Goal: Download file/media

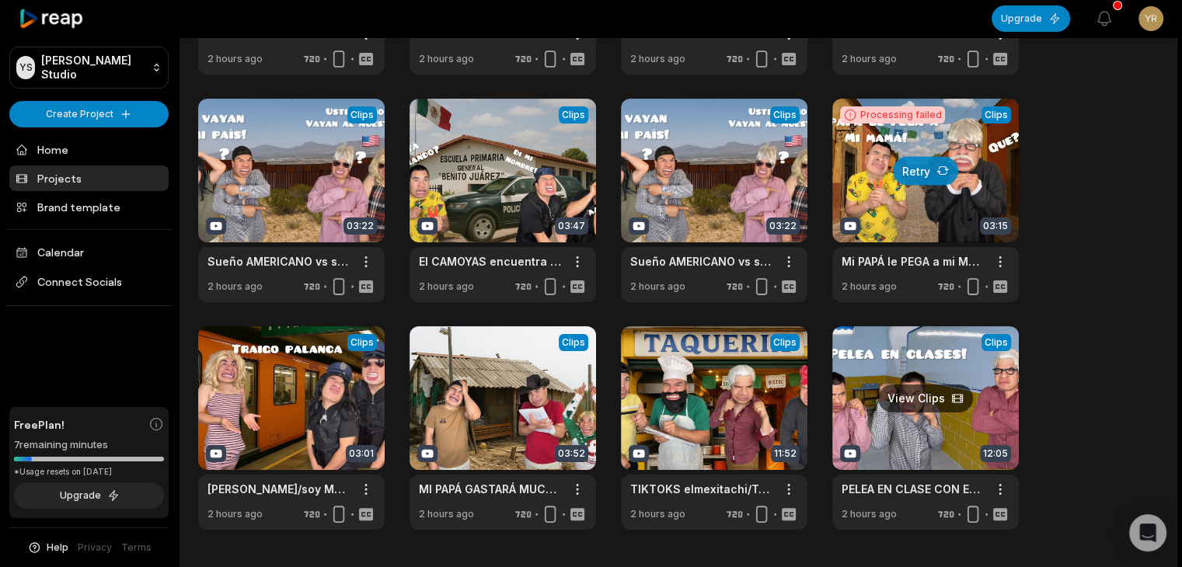
scroll to position [233, 0]
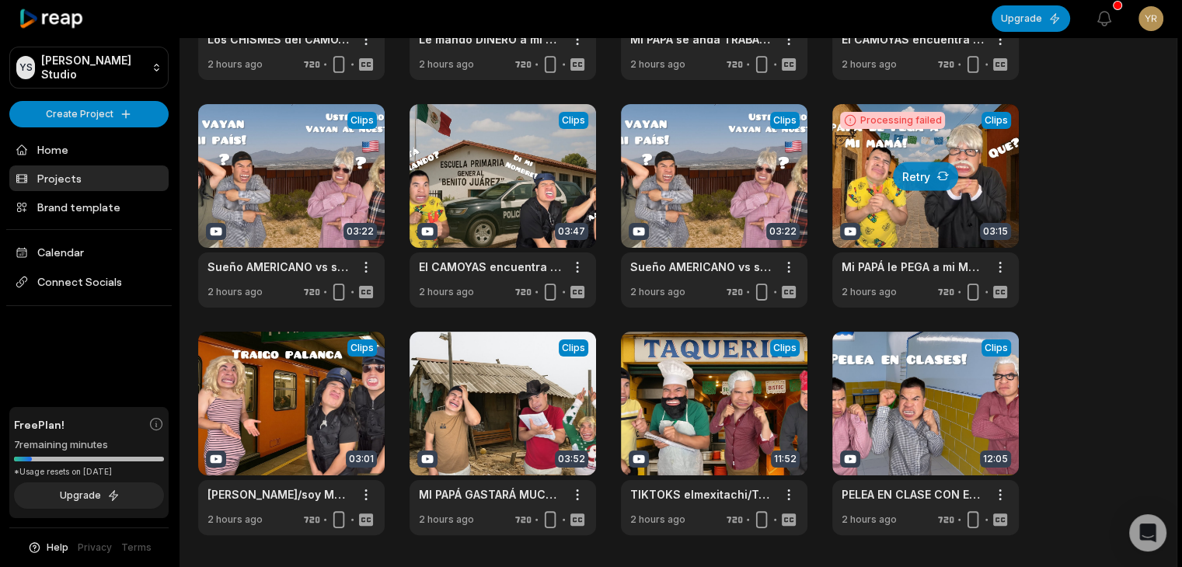
click at [970, 200] on div at bounding box center [925, 206] width 186 height 204
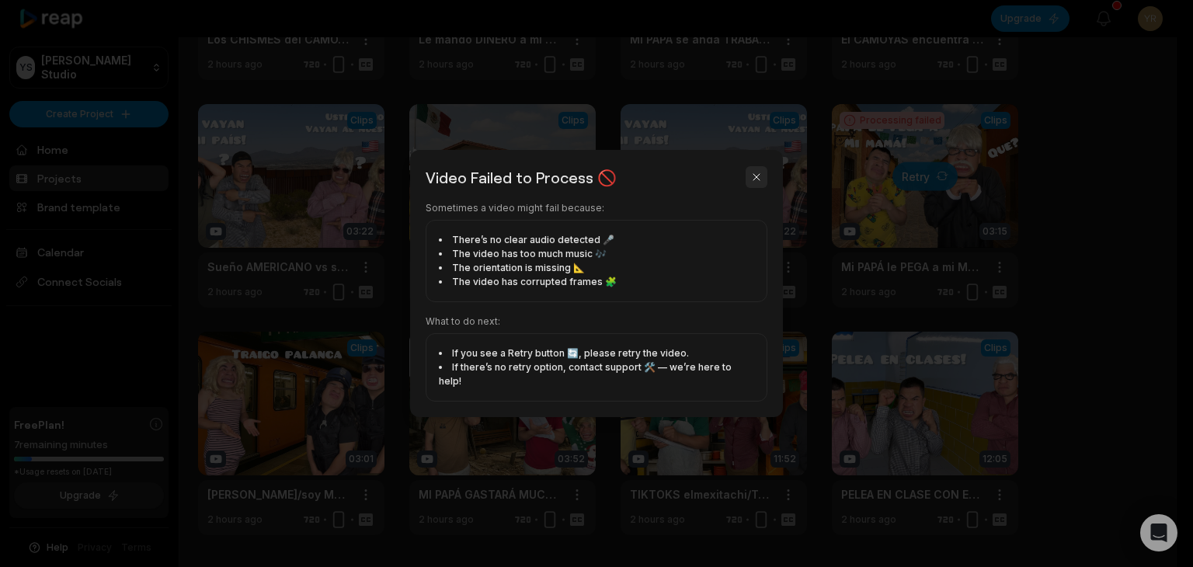
click at [751, 188] on button "button" at bounding box center [757, 177] width 22 height 22
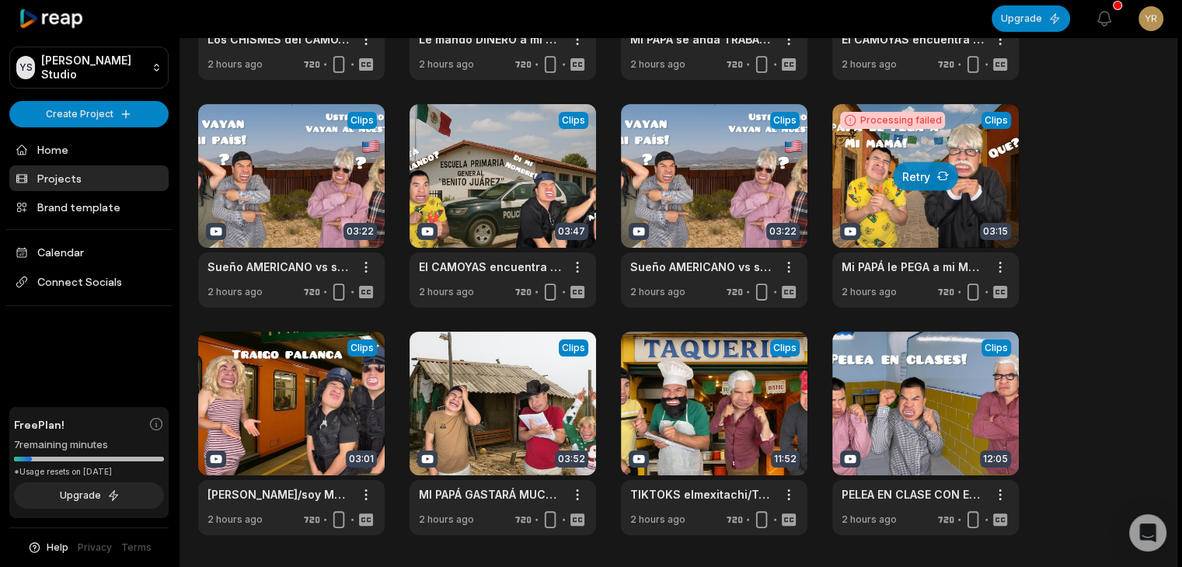
click at [984, 200] on div at bounding box center [925, 206] width 186 height 204
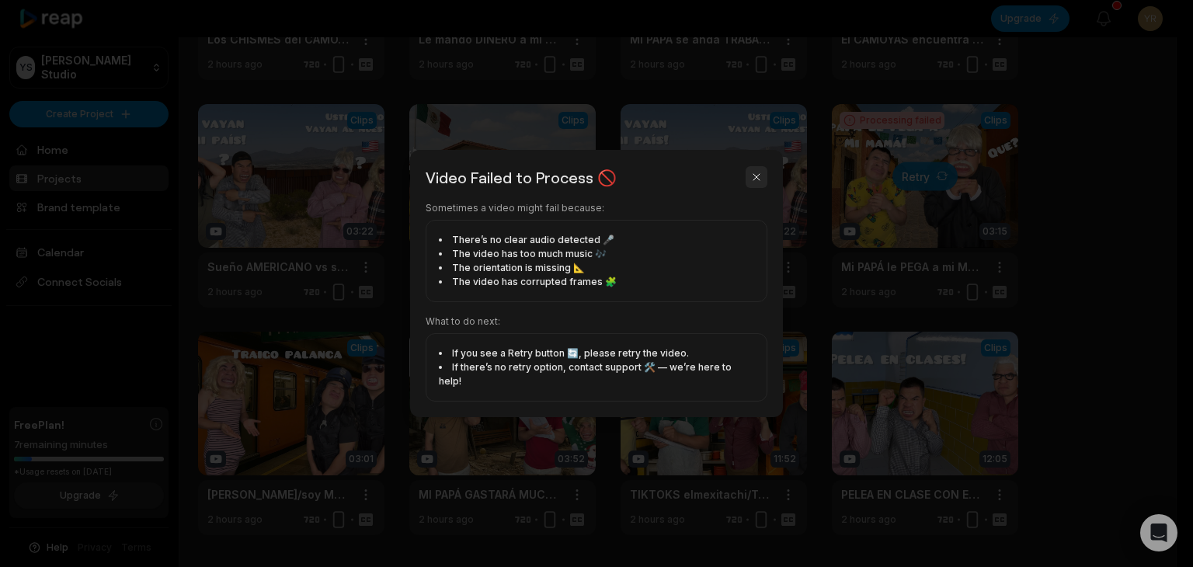
click at [750, 182] on button "button" at bounding box center [757, 177] width 22 height 22
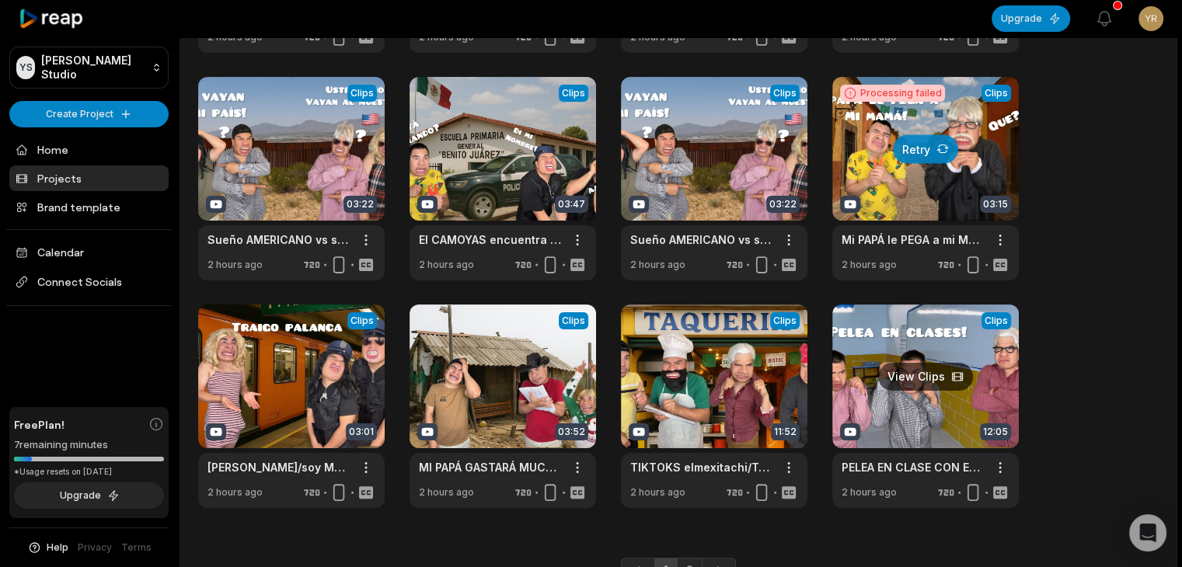
scroll to position [338, 0]
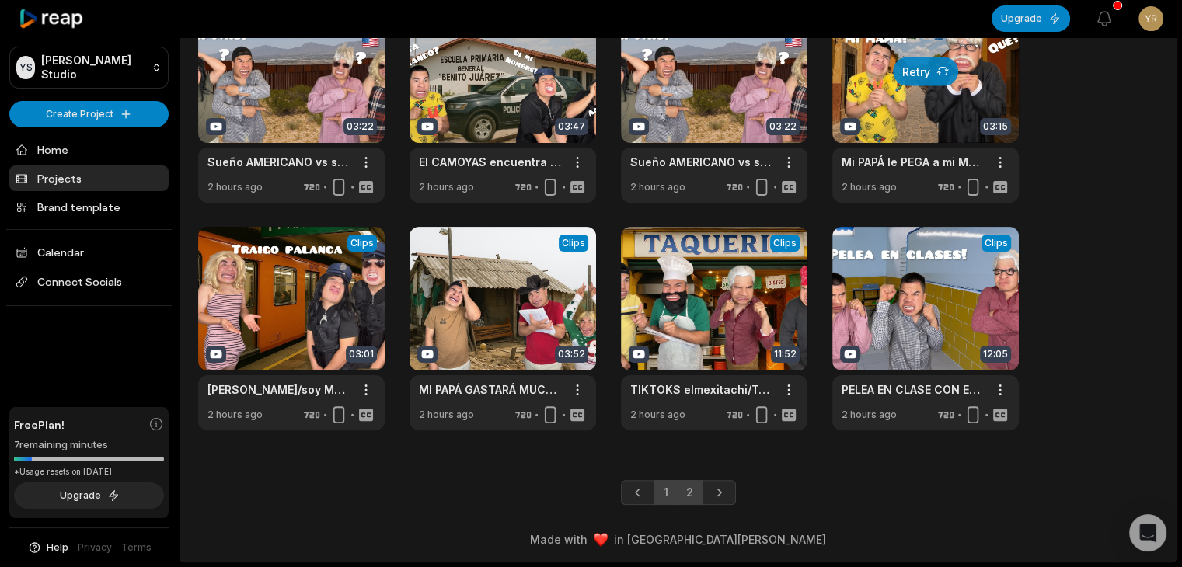
click at [690, 491] on link "2" at bounding box center [690, 492] width 26 height 25
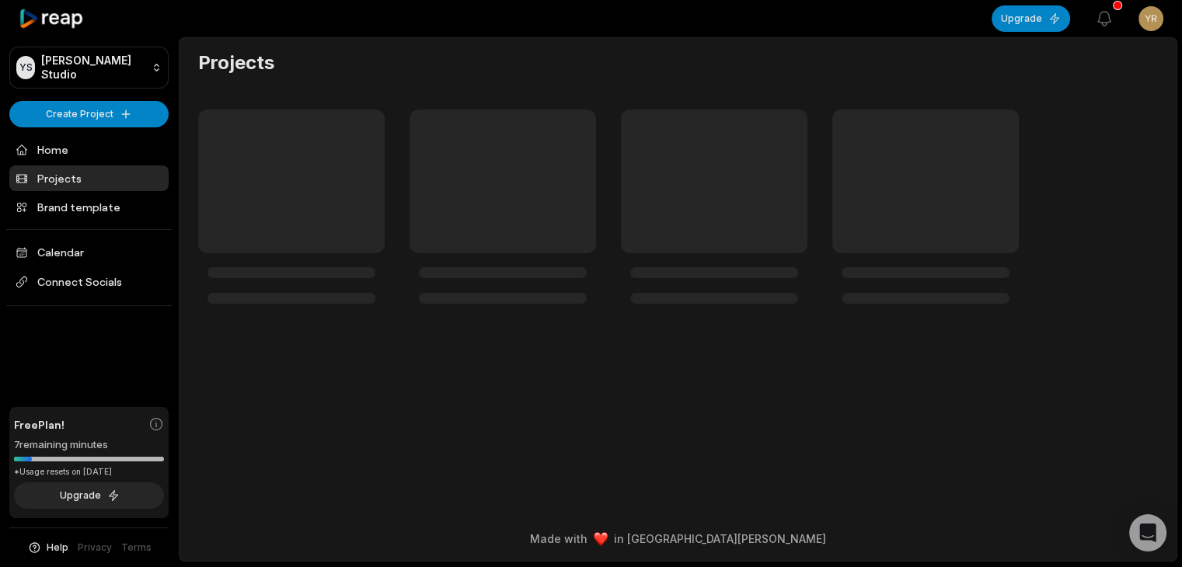
scroll to position [0, 0]
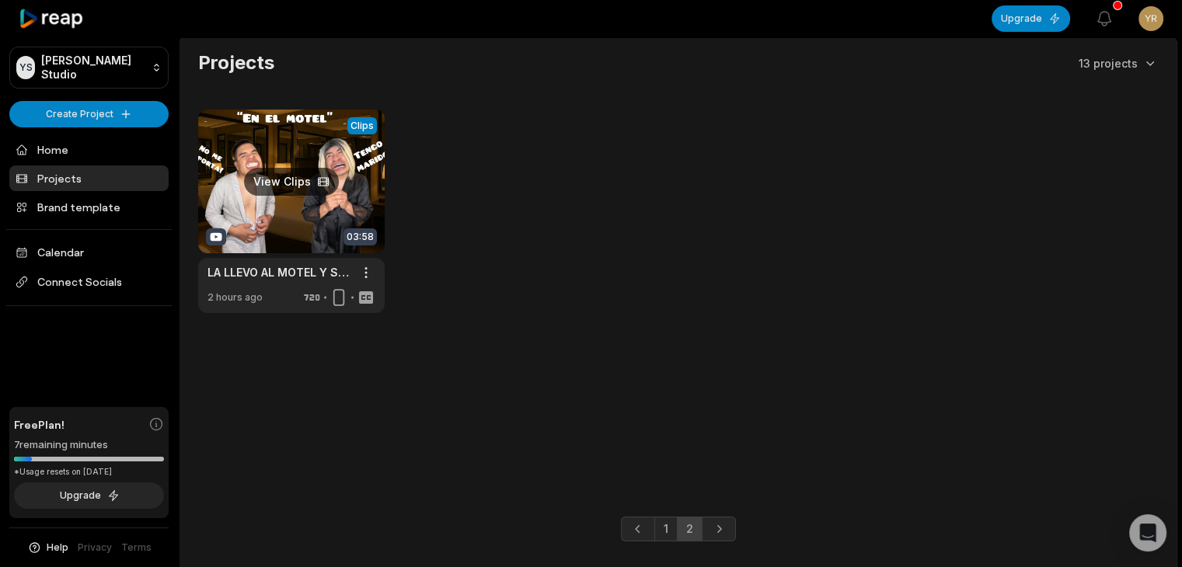
click at [301, 179] on link at bounding box center [291, 212] width 186 height 204
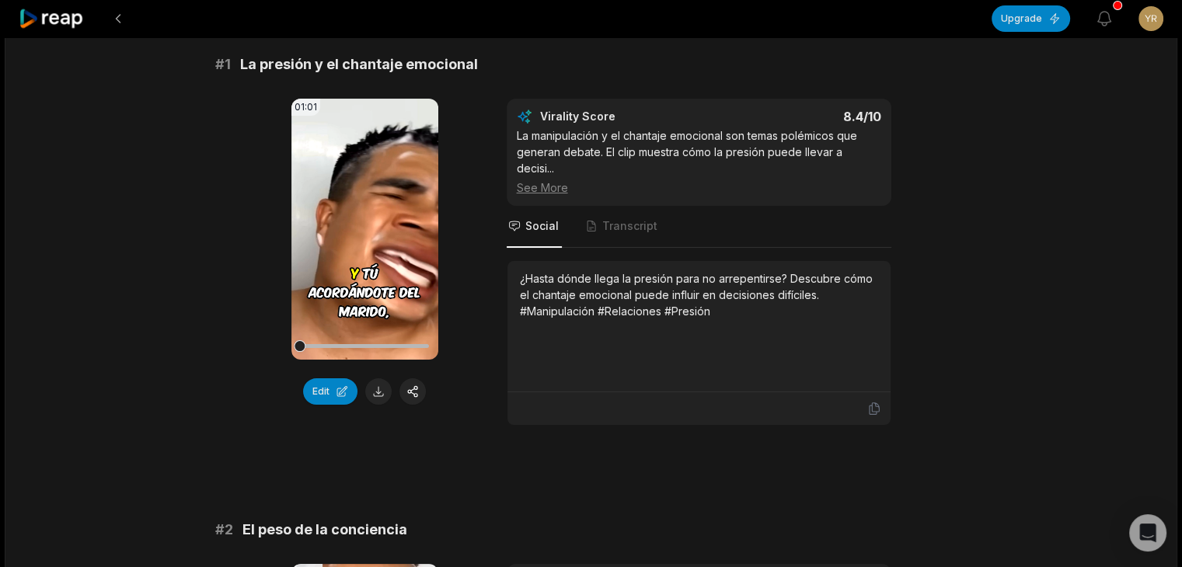
scroll to position [155, 0]
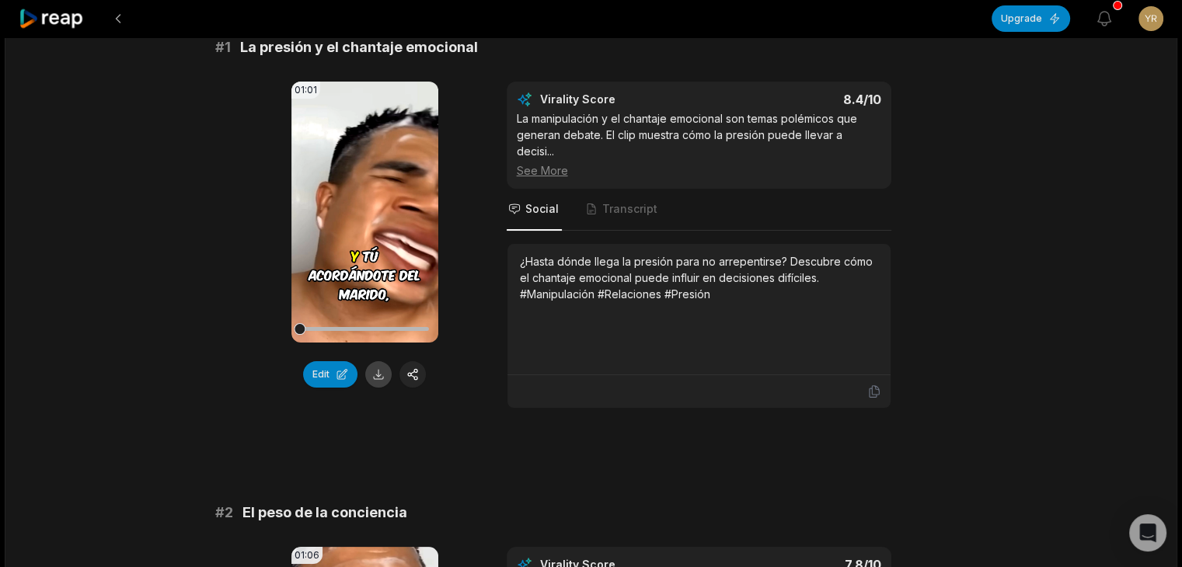
click at [382, 377] on button at bounding box center [378, 374] width 26 height 26
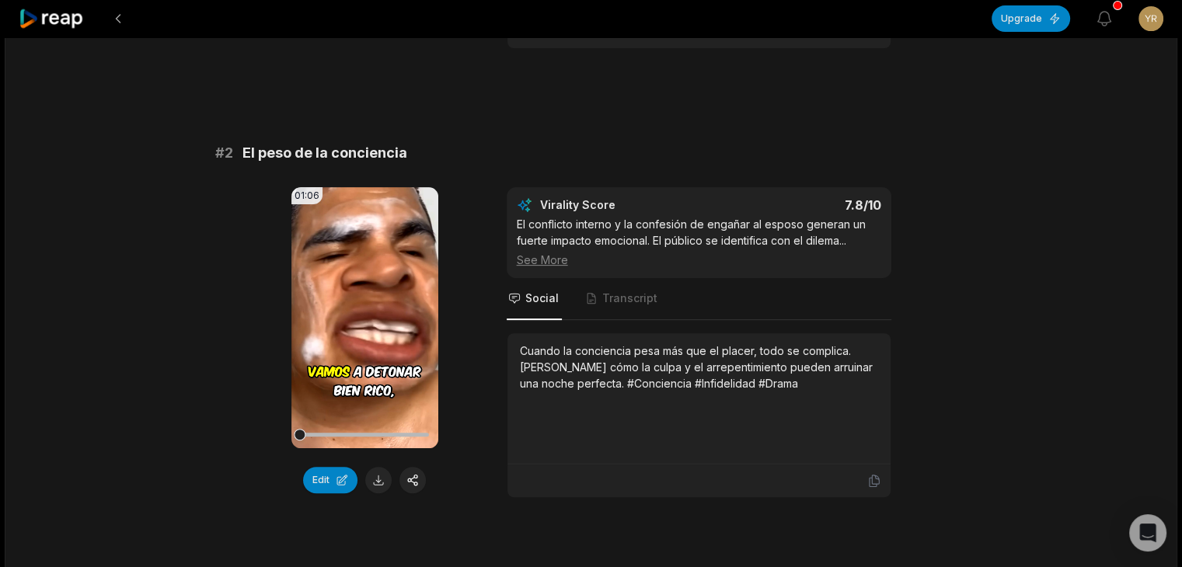
scroll to position [544, 0]
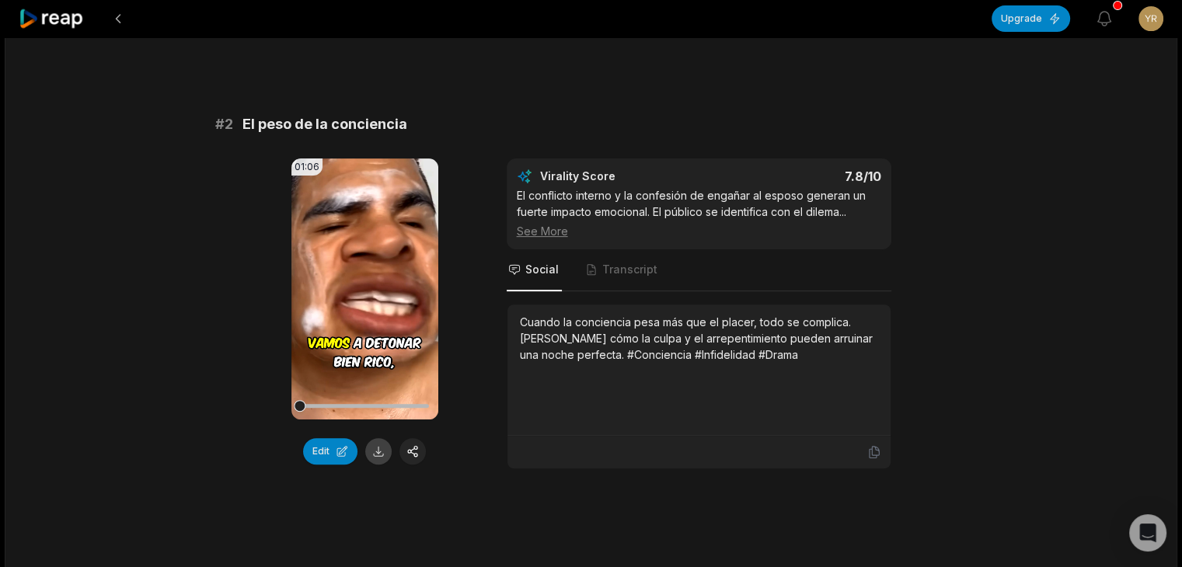
click at [376, 448] on button at bounding box center [378, 451] width 26 height 26
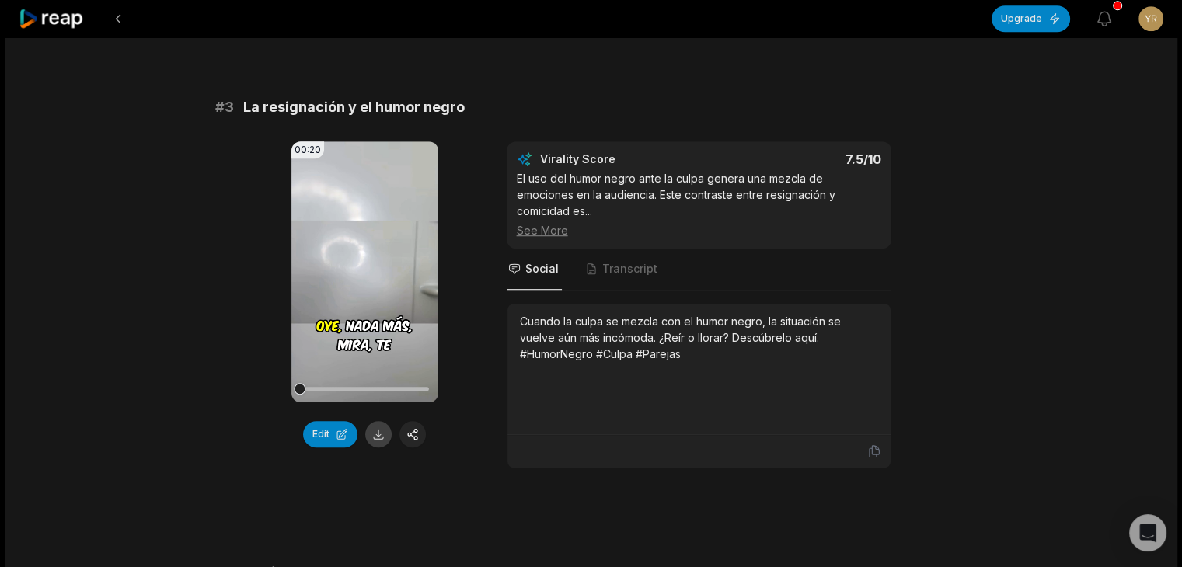
click at [380, 430] on button at bounding box center [378, 434] width 26 height 26
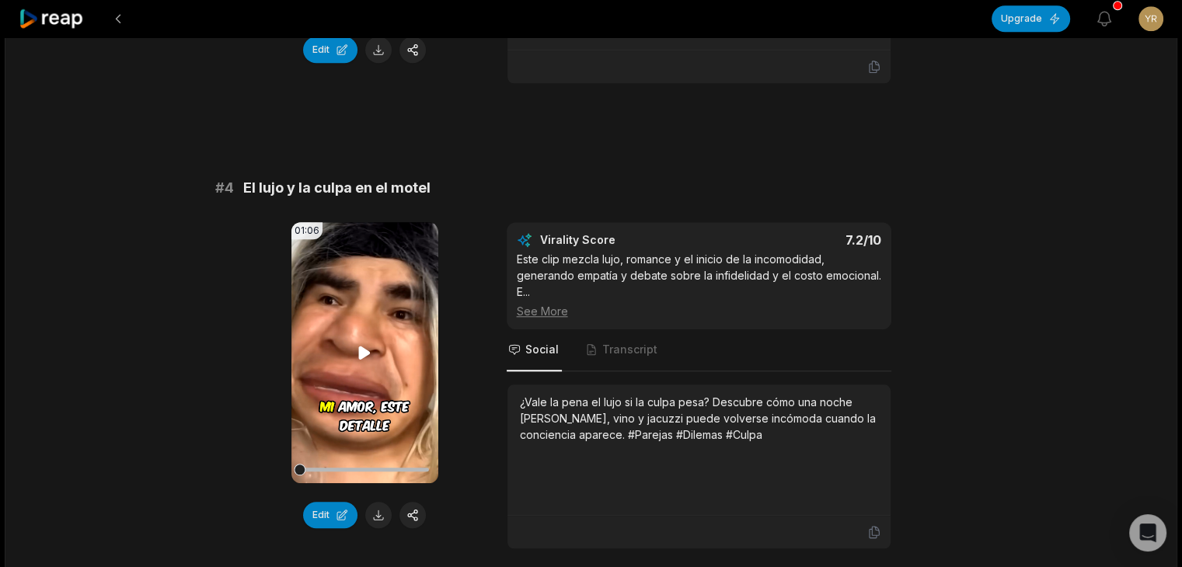
scroll to position [1398, 0]
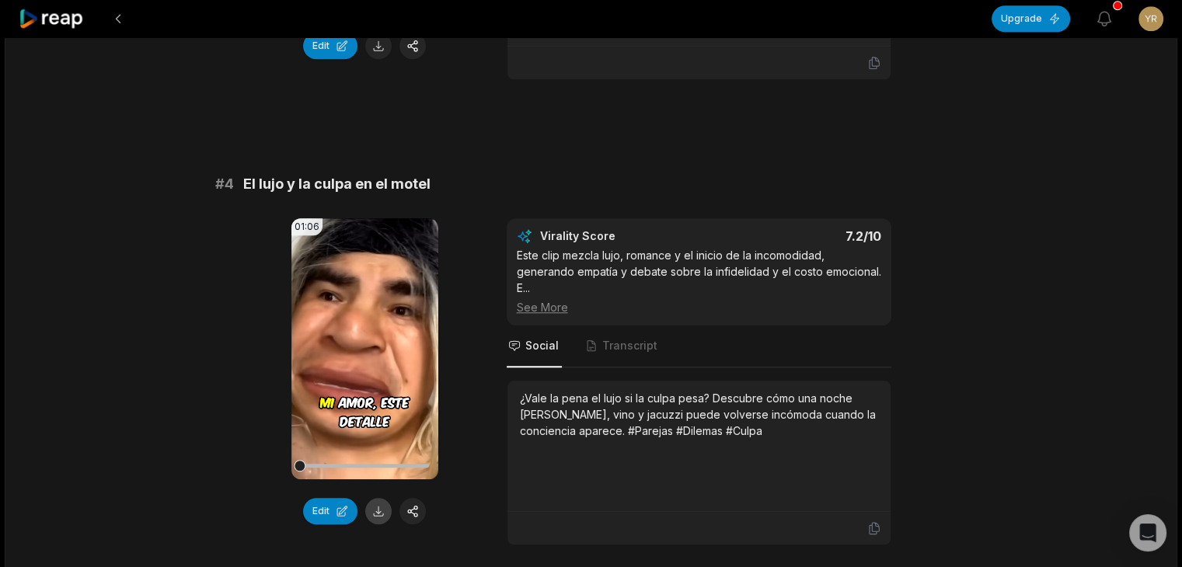
click at [378, 498] on button at bounding box center [378, 511] width 26 height 26
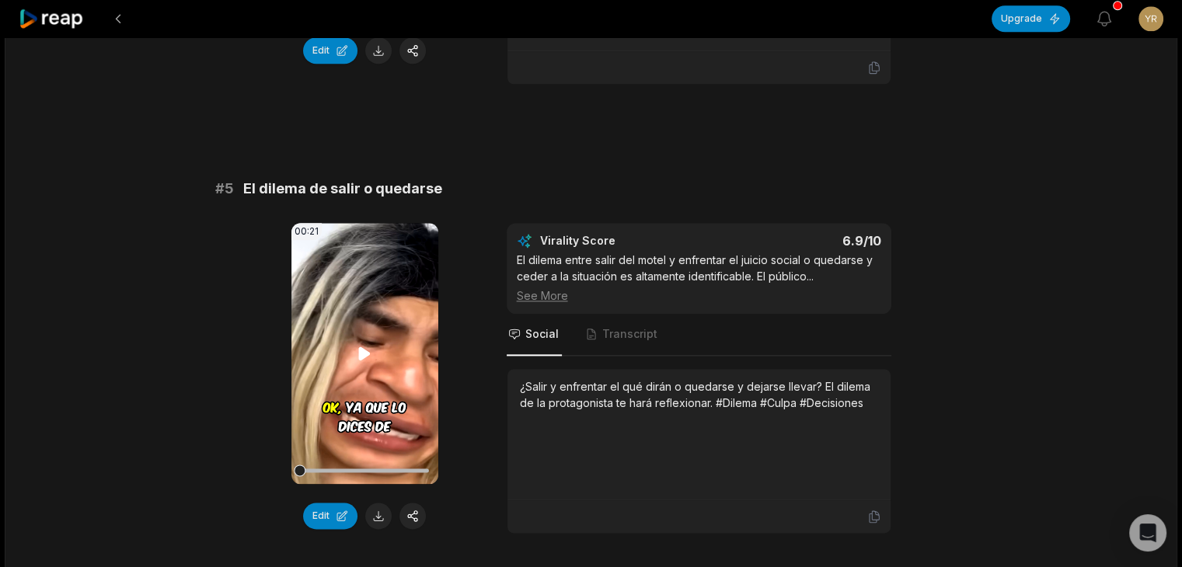
scroll to position [1865, 0]
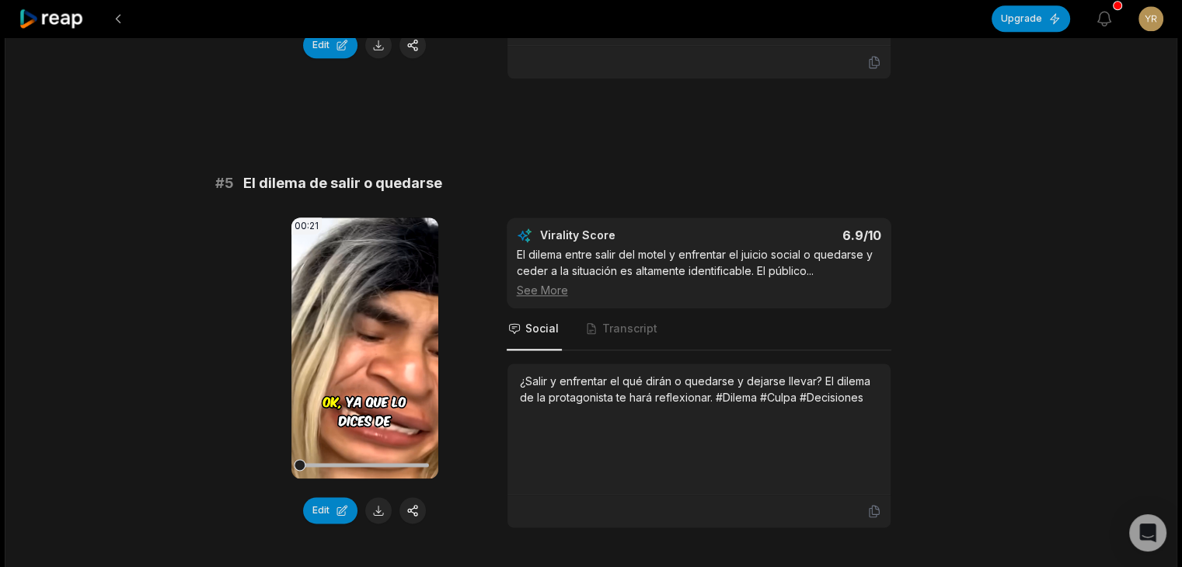
click at [374, 497] on button at bounding box center [378, 510] width 26 height 26
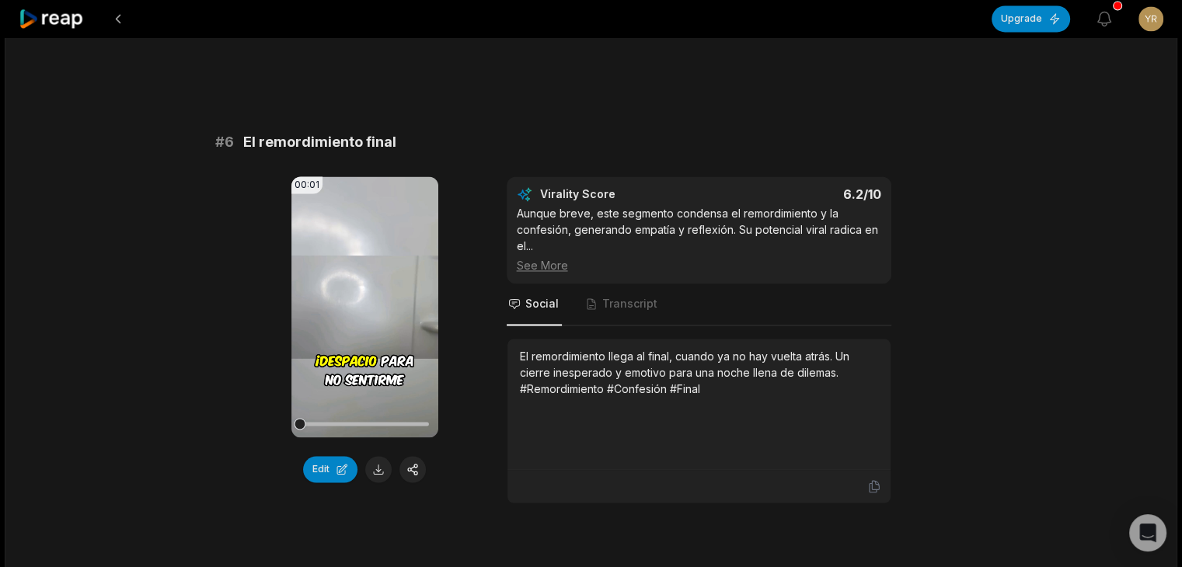
scroll to position [2408, 0]
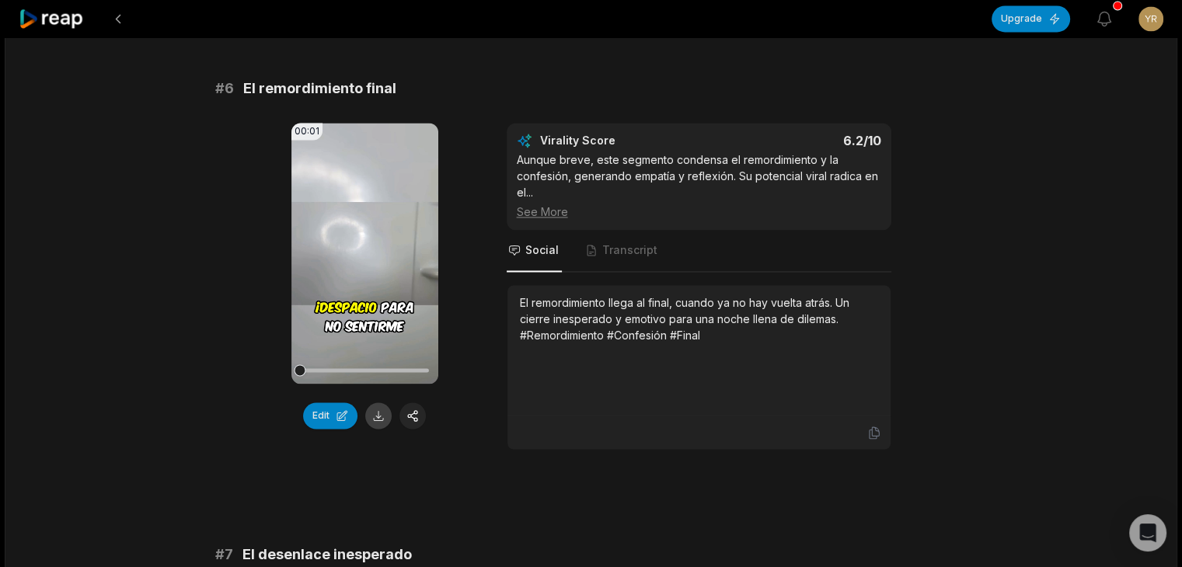
click at [381, 402] on button at bounding box center [378, 415] width 26 height 26
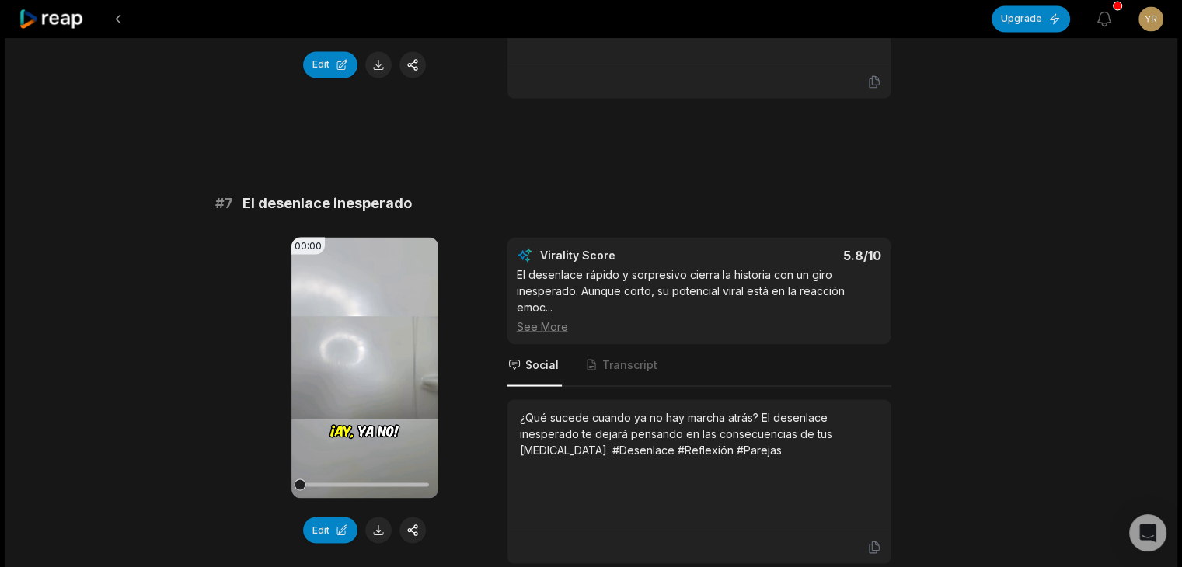
scroll to position [2850, 0]
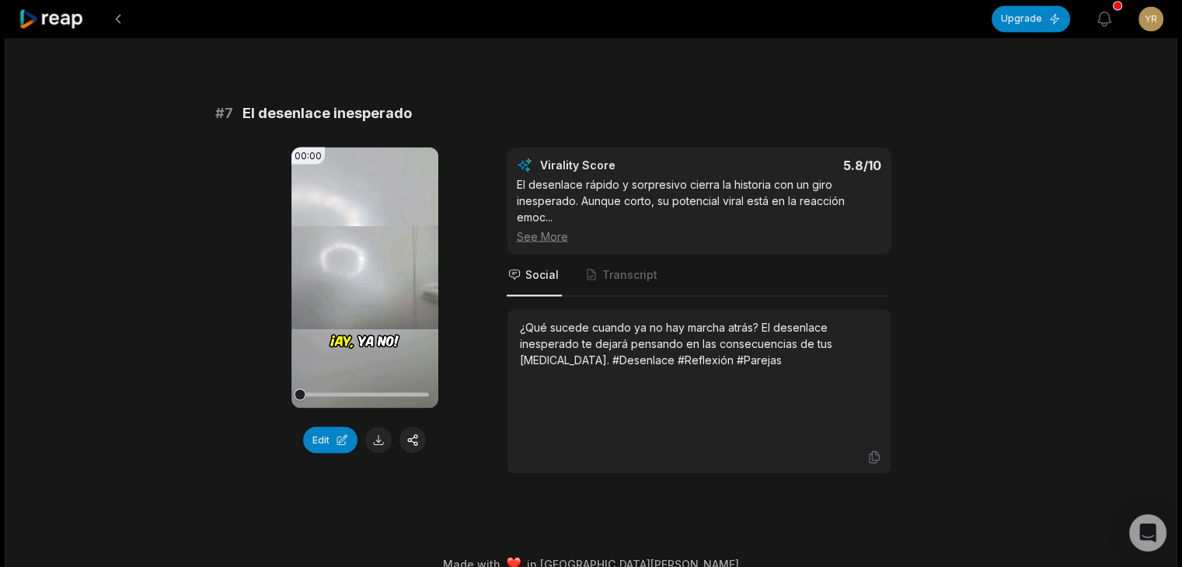
click at [379, 427] on button at bounding box center [378, 440] width 26 height 26
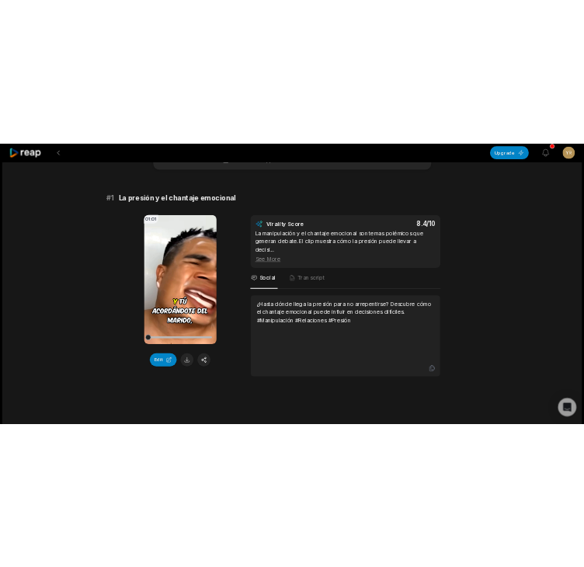
scroll to position [0, 0]
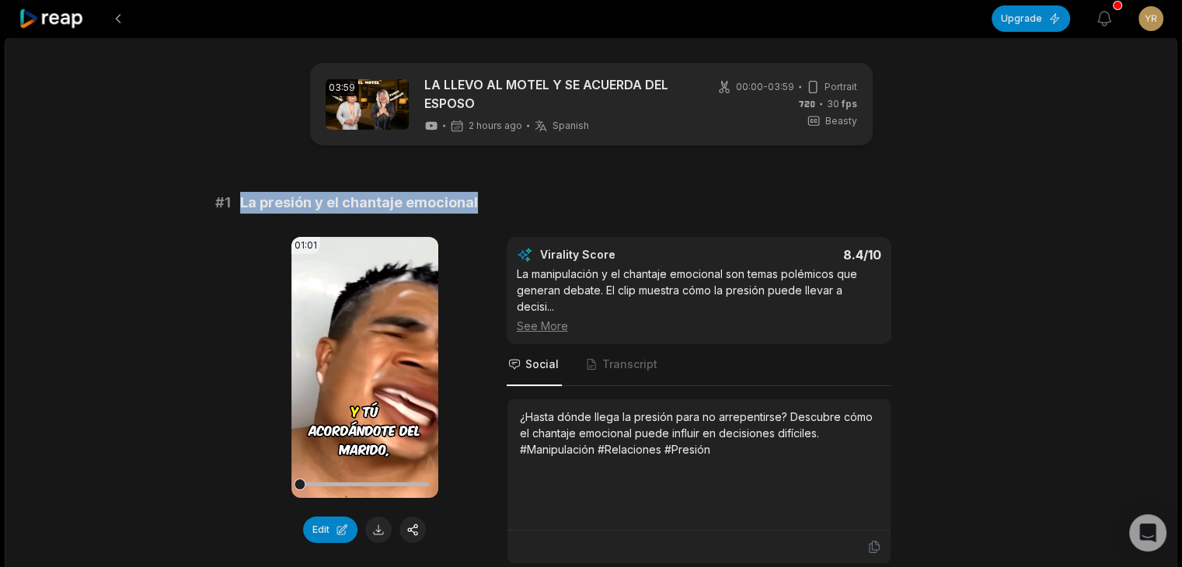
drag, startPoint x: 401, startPoint y: 200, endPoint x: 235, endPoint y: 206, distance: 166.4
click at [235, 206] on div "# 1 La presión y el chantaje emocional" at bounding box center [591, 203] width 752 height 22
copy span "La presión y el chantaje emocional"
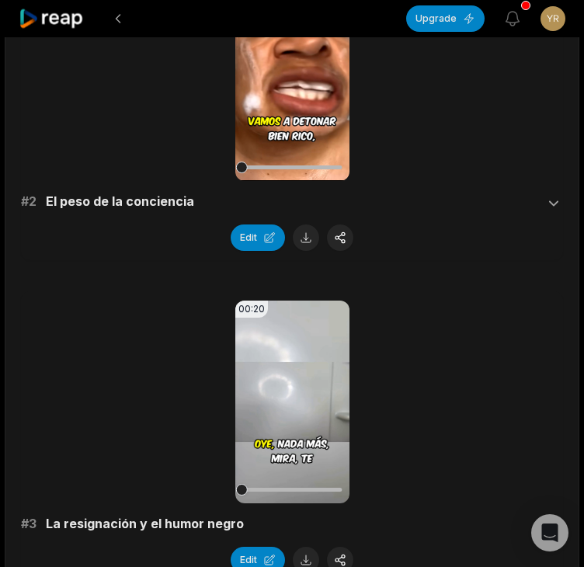
scroll to position [544, 0]
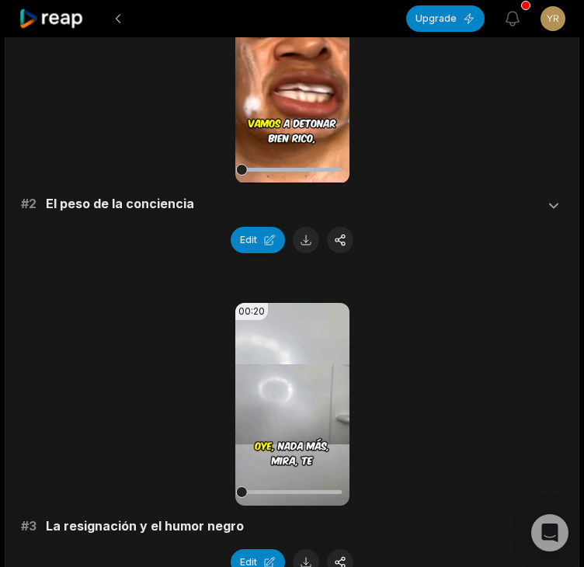
click at [48, 208] on div "# 2 El peso de la conciencia" at bounding box center [292, 205] width 542 height 19
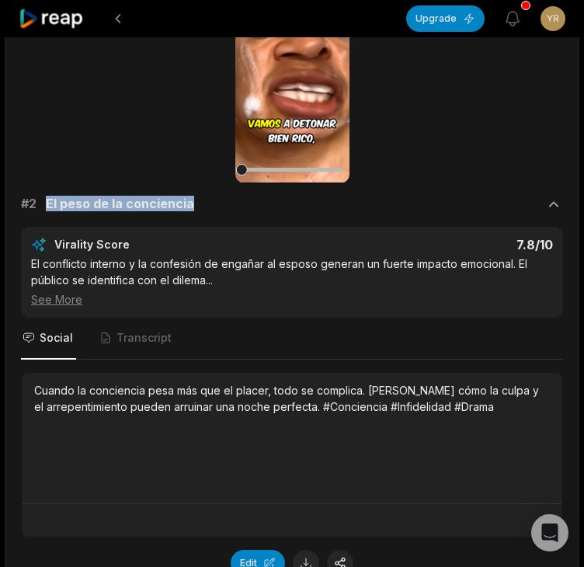
copy span "El peso de la conciencia"
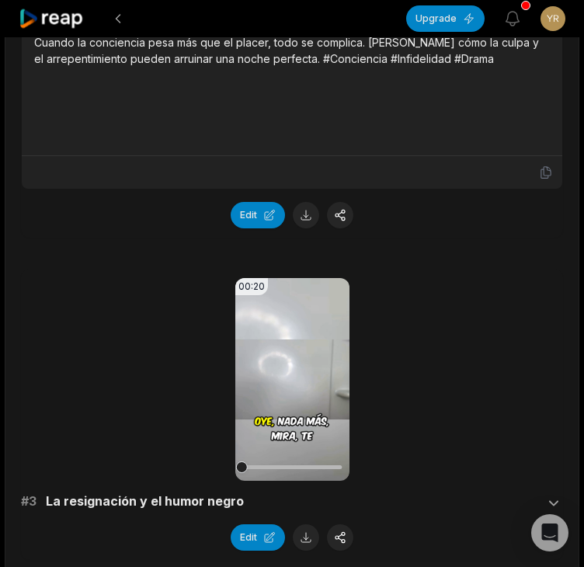
scroll to position [1010, 0]
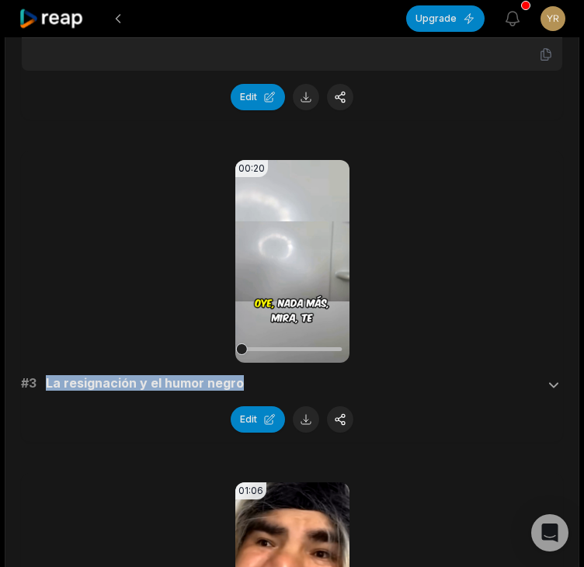
drag, startPoint x: 230, startPoint y: 385, endPoint x: 44, endPoint y: 390, distance: 185.8
click at [44, 390] on div "# 3 La resignación y el humor negro" at bounding box center [292, 384] width 542 height 19
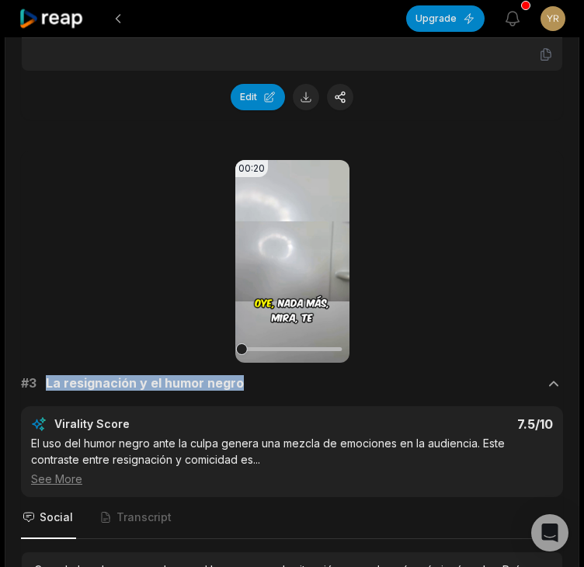
copy span "La resignación y el humor negro"
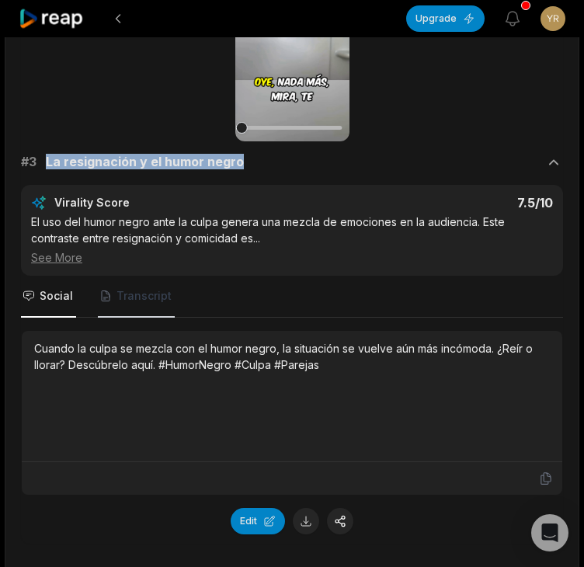
scroll to position [1243, 0]
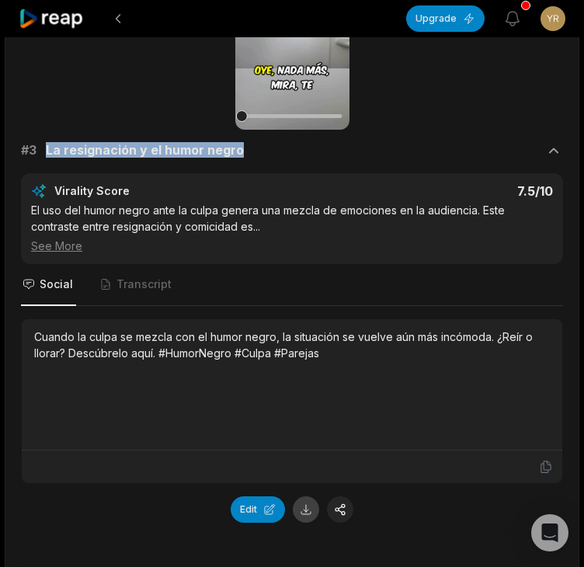
click at [308, 507] on button at bounding box center [306, 509] width 26 height 26
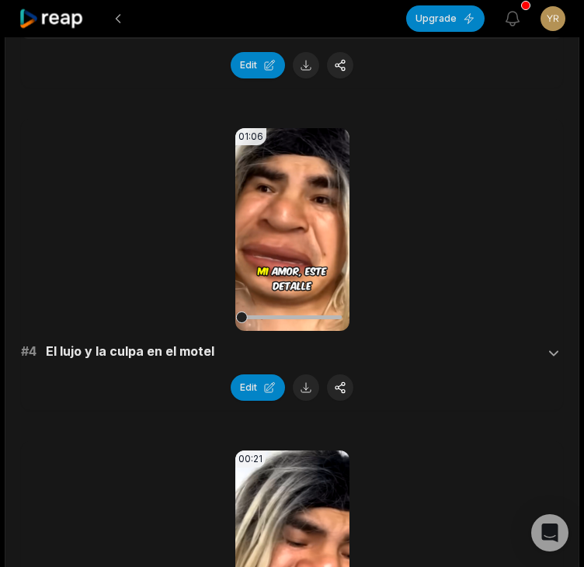
scroll to position [1709, 0]
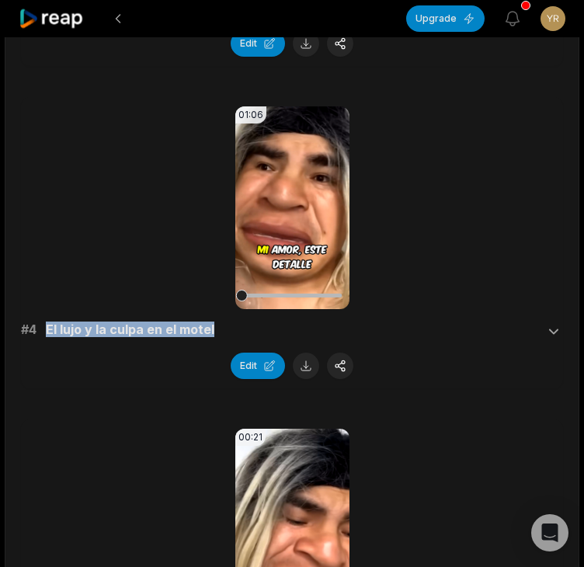
drag, startPoint x: 214, startPoint y: 326, endPoint x: 47, endPoint y: 338, distance: 168.3
click at [47, 338] on div "01:06 Your browser does not support mp4 format. # 4 El lujo y la culpa en el mo…" at bounding box center [292, 242] width 542 height 273
copy span "El lujo y la culpa en el motel"
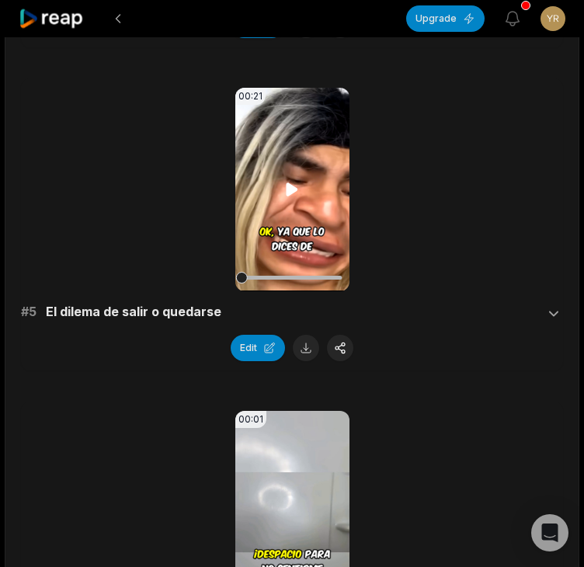
scroll to position [2175, 0]
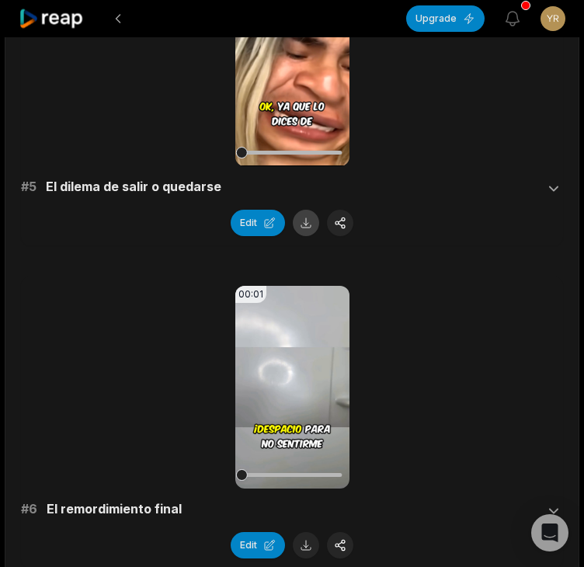
click at [312, 219] on button at bounding box center [306, 223] width 26 height 26
drag, startPoint x: 165, startPoint y: 187, endPoint x: 50, endPoint y: 190, distance: 115.0
click at [50, 190] on div "# 5 El dilema de salir o quedarse" at bounding box center [292, 188] width 542 height 19
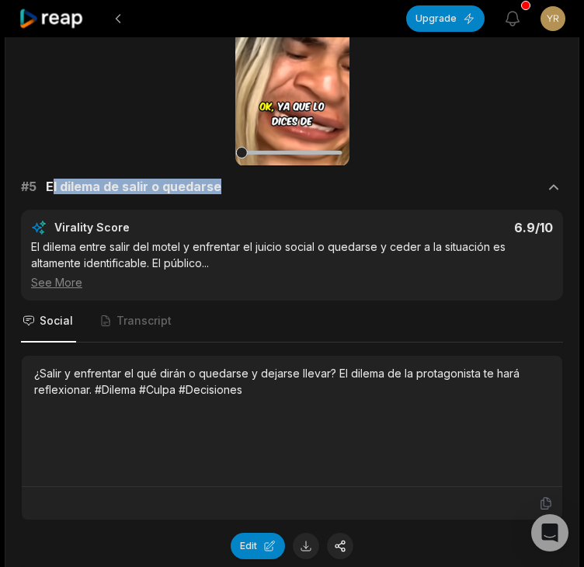
copy span "l dilema de salir o quedarse"
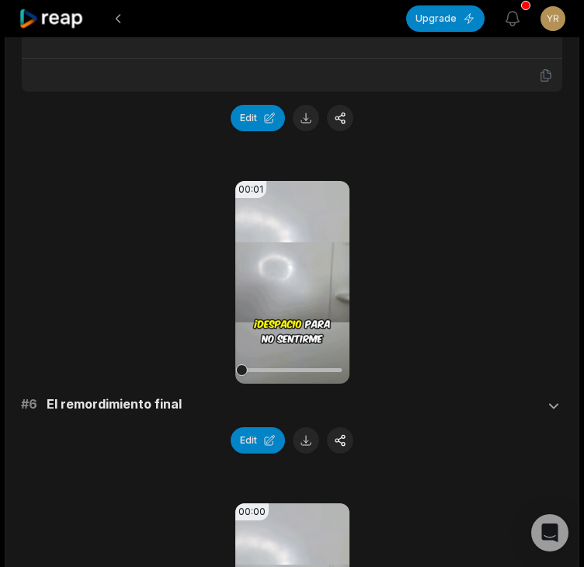
scroll to position [2642, 0]
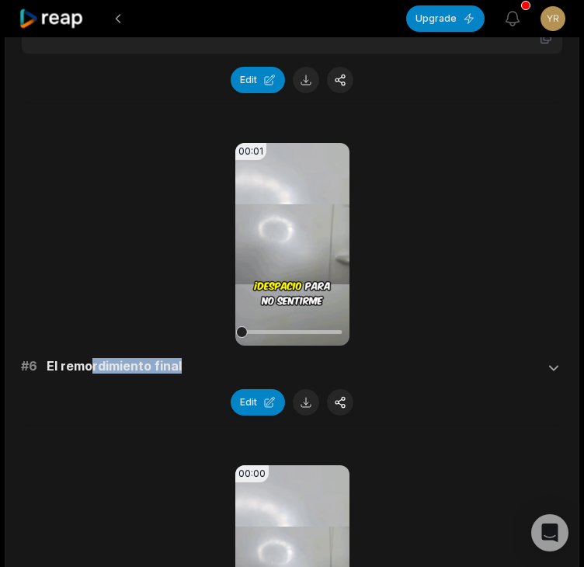
drag, startPoint x: 180, startPoint y: 364, endPoint x: 90, endPoint y: 364, distance: 90.1
click at [90, 364] on div "# 6 El remordimiento final" at bounding box center [292, 367] width 542 height 19
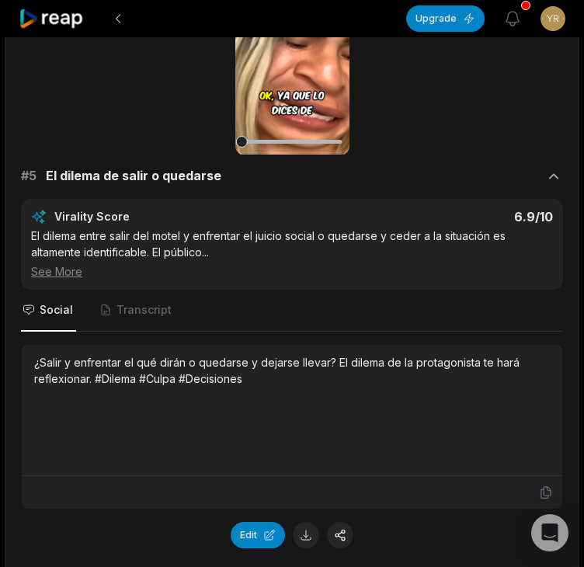
scroll to position [2175, 0]
